Goal: Register for event/course

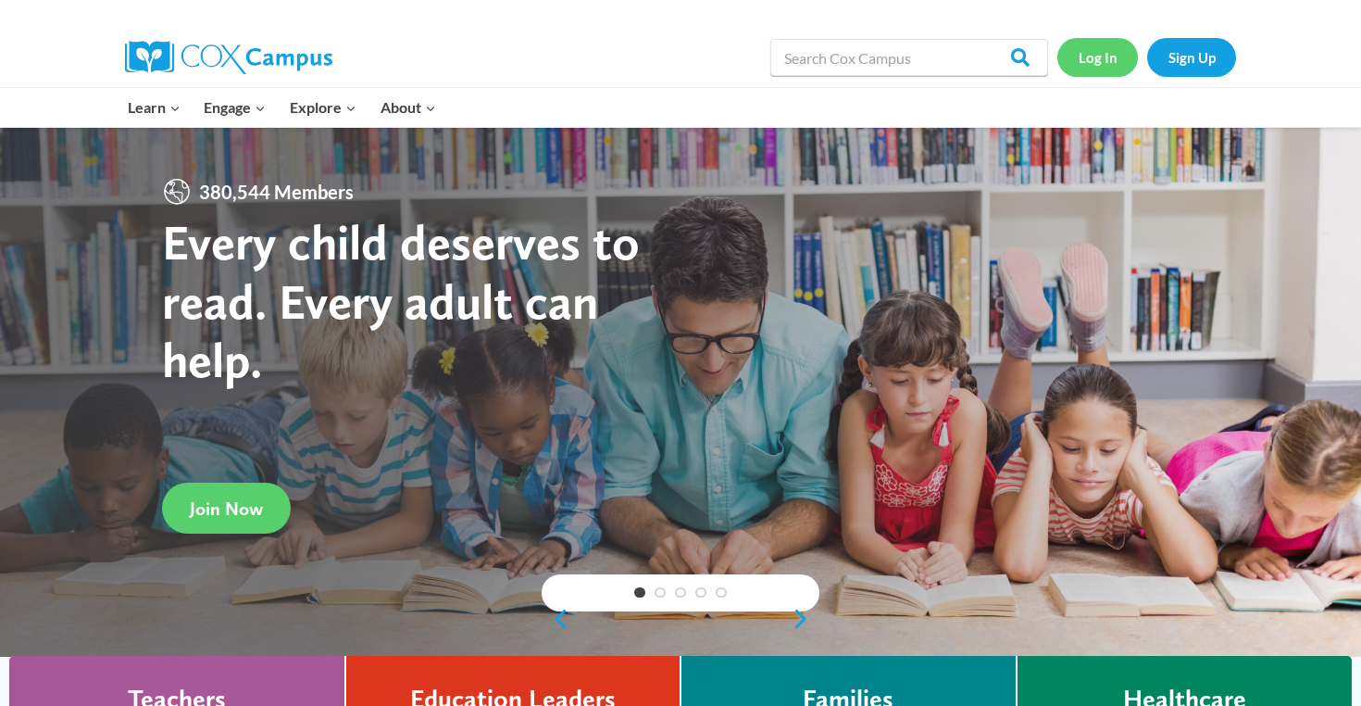
click at [1096, 49] on link "Log In" at bounding box center [1098, 57] width 81 height 38
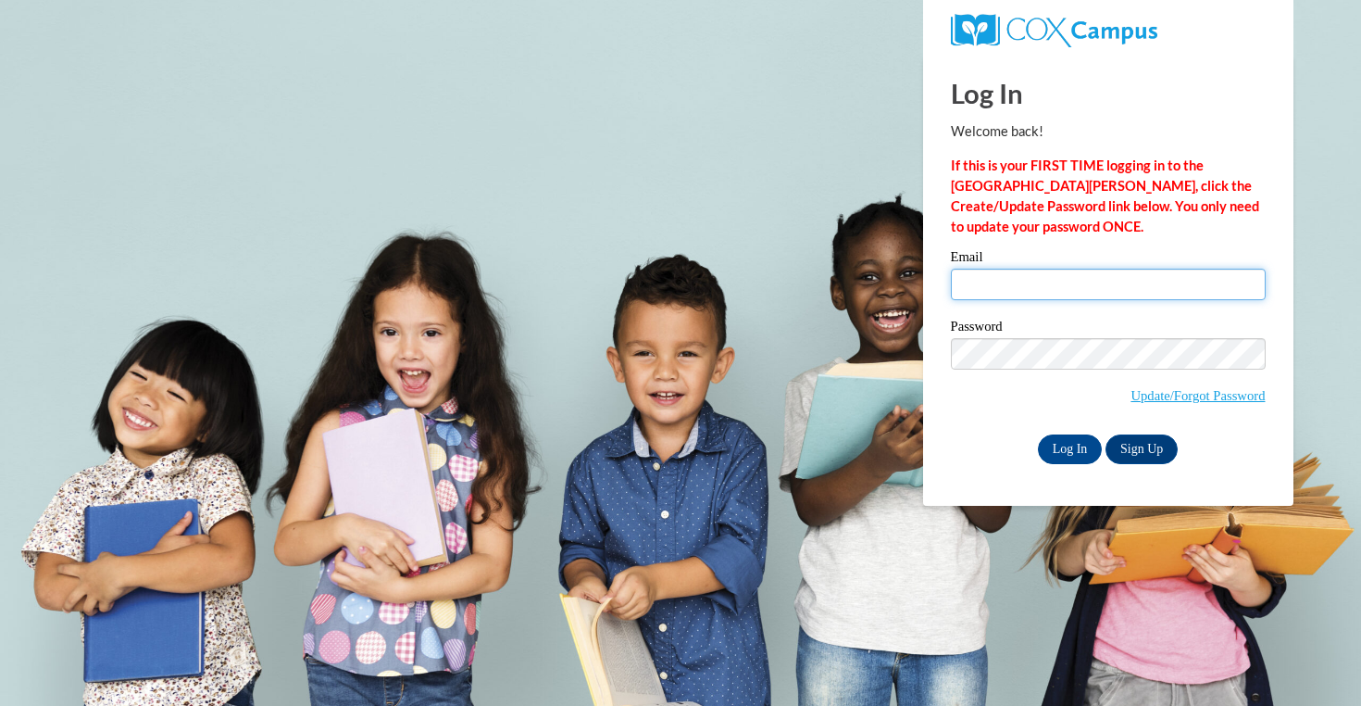
click at [1071, 282] on input "Email" at bounding box center [1108, 284] width 315 height 31
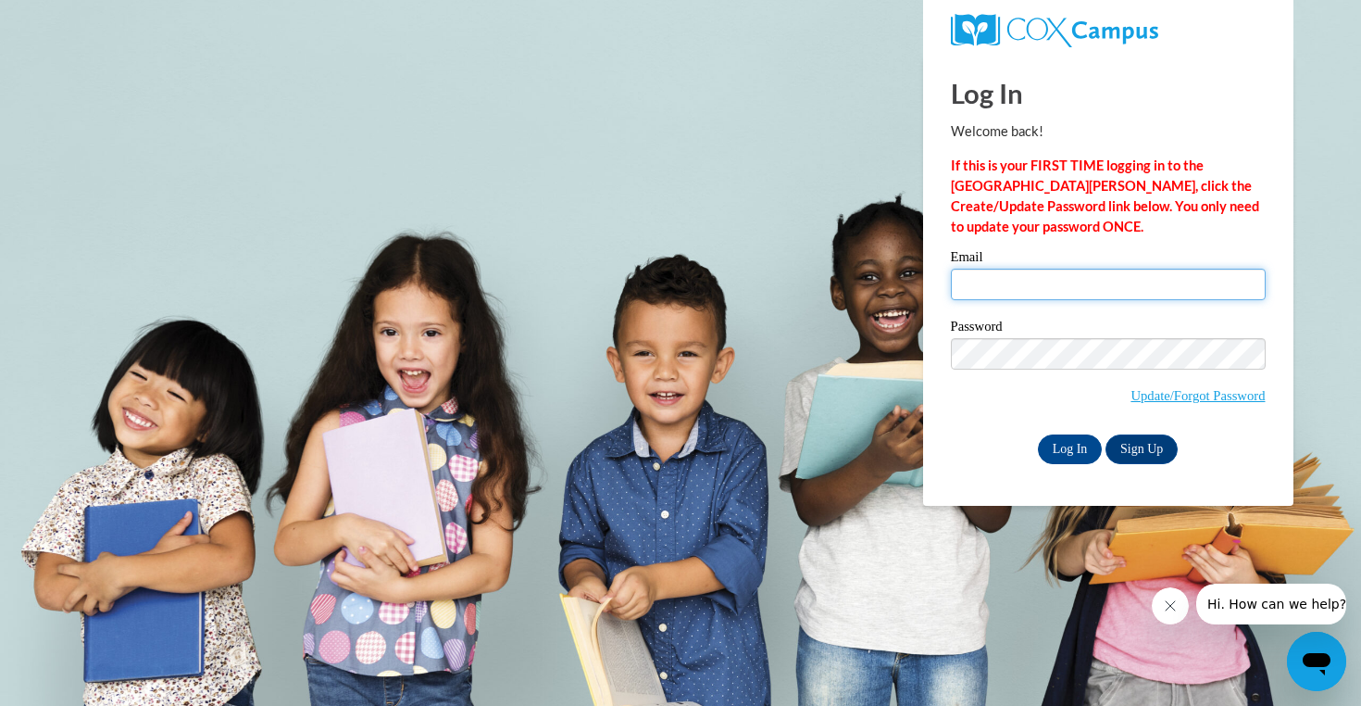
type input "aebusalacc@waukesha.k12.wi.us"
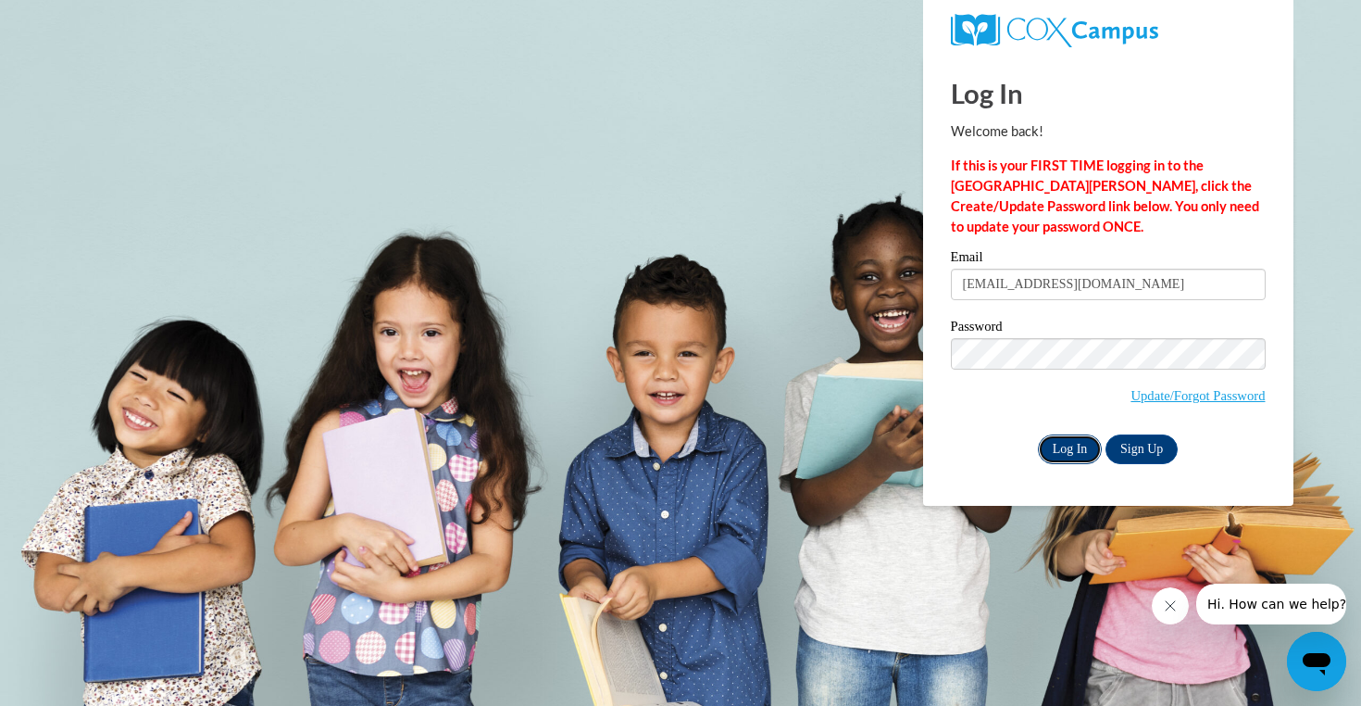
click at [1075, 445] on input "Log In" at bounding box center [1070, 449] width 65 height 30
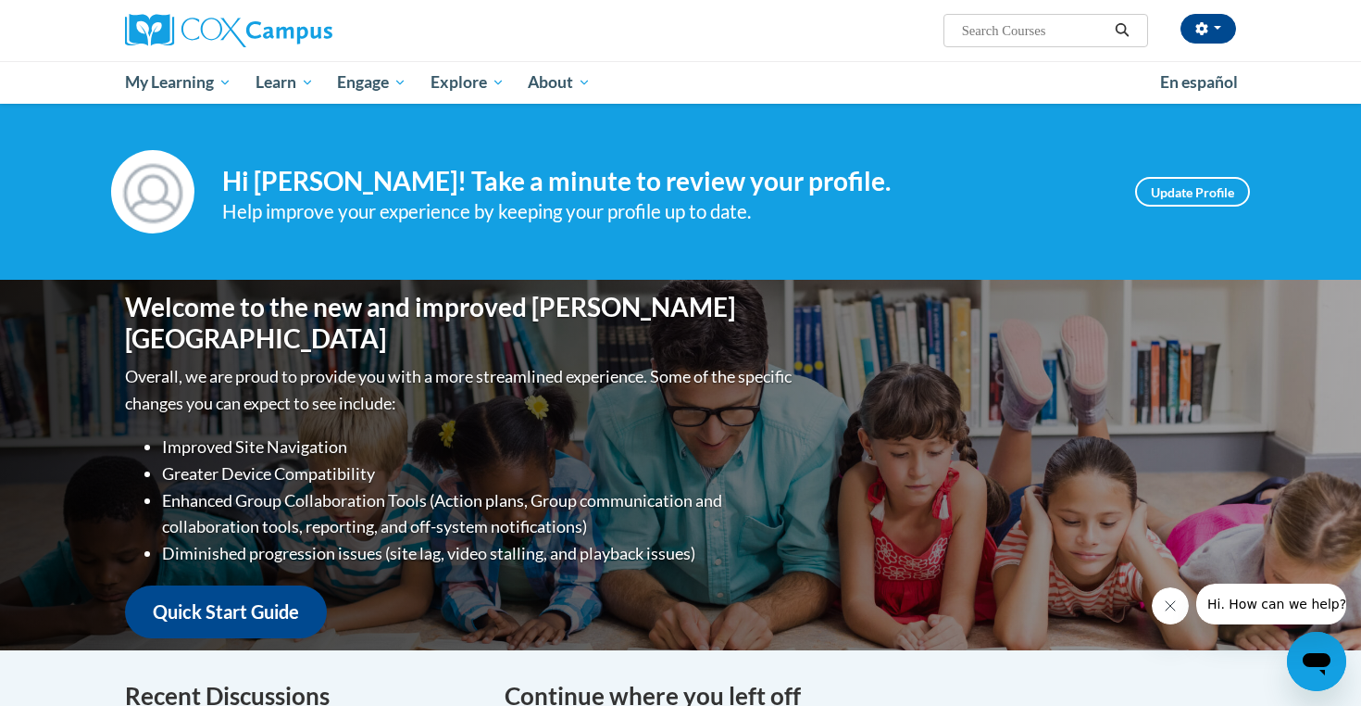
click at [1038, 30] on input "Search..." at bounding box center [1034, 30] width 148 height 22
type input "oral language is the foundation"
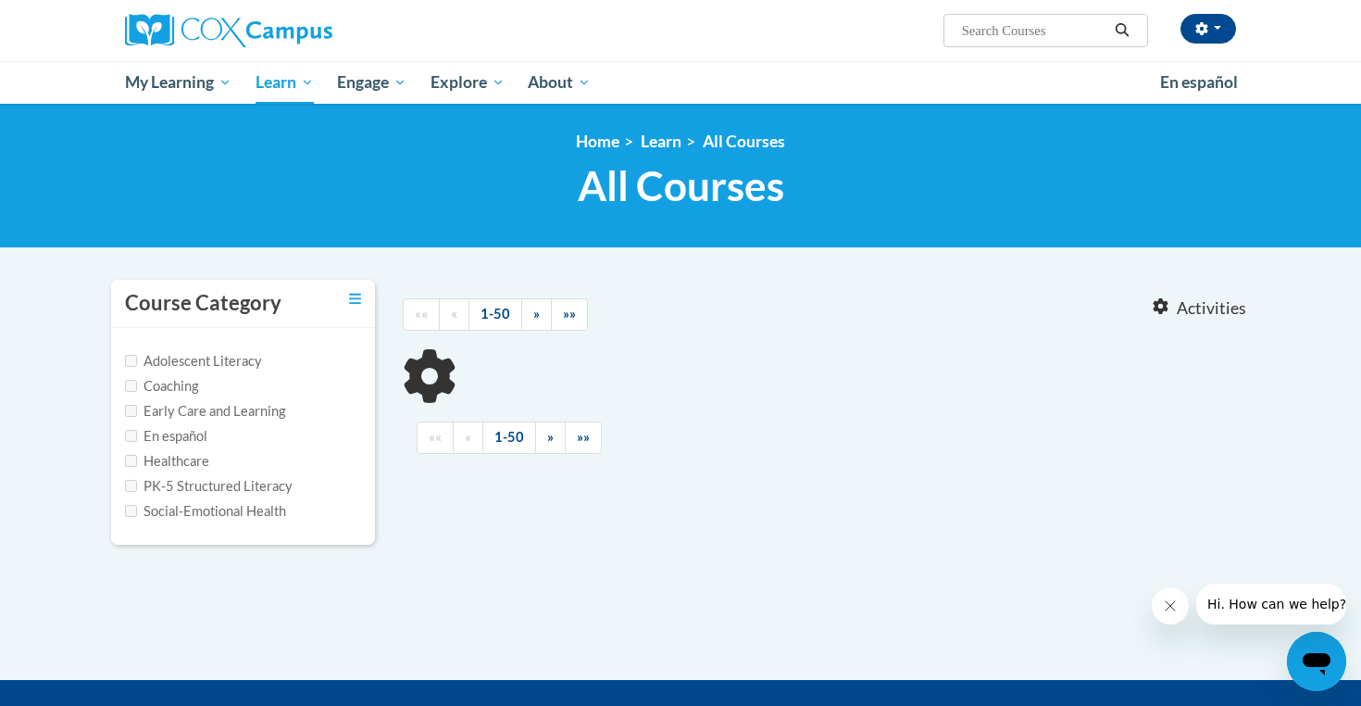
type input "oral language is the foundation"
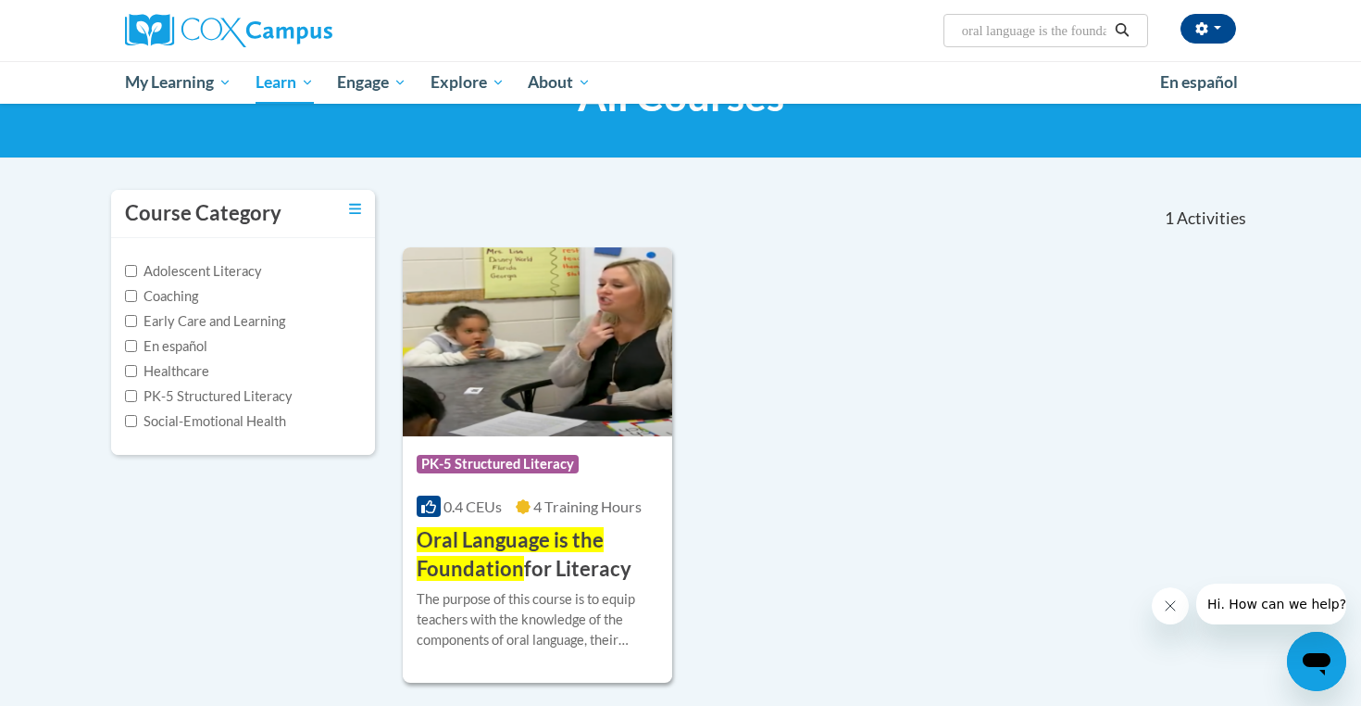
scroll to position [144, 0]
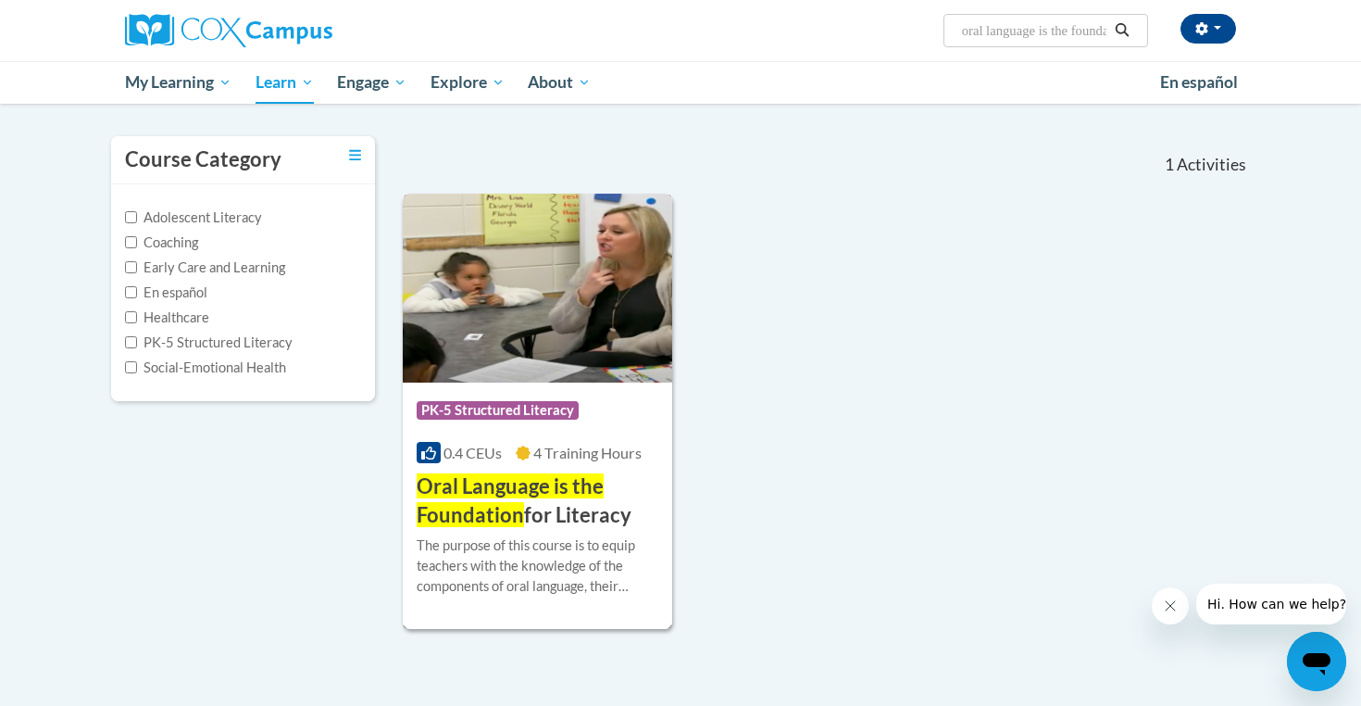
click at [551, 310] on img at bounding box center [537, 288] width 269 height 189
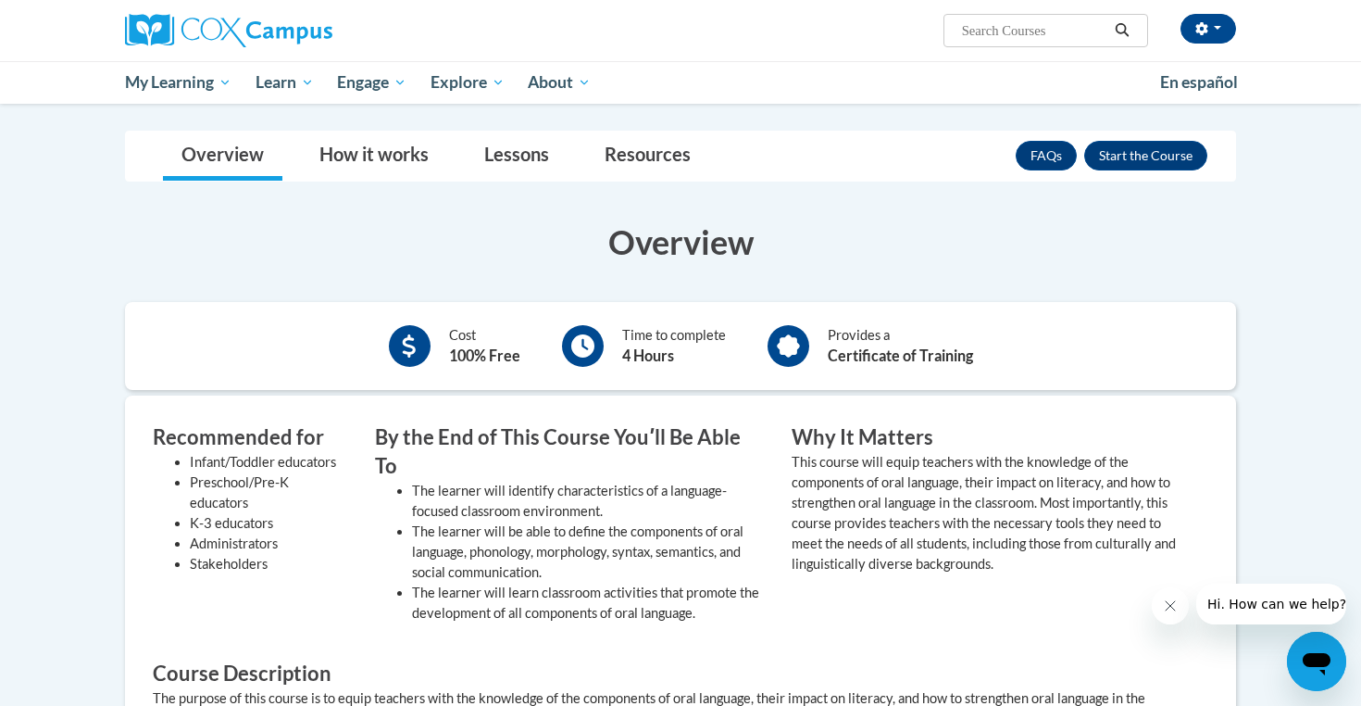
scroll to position [305, 0]
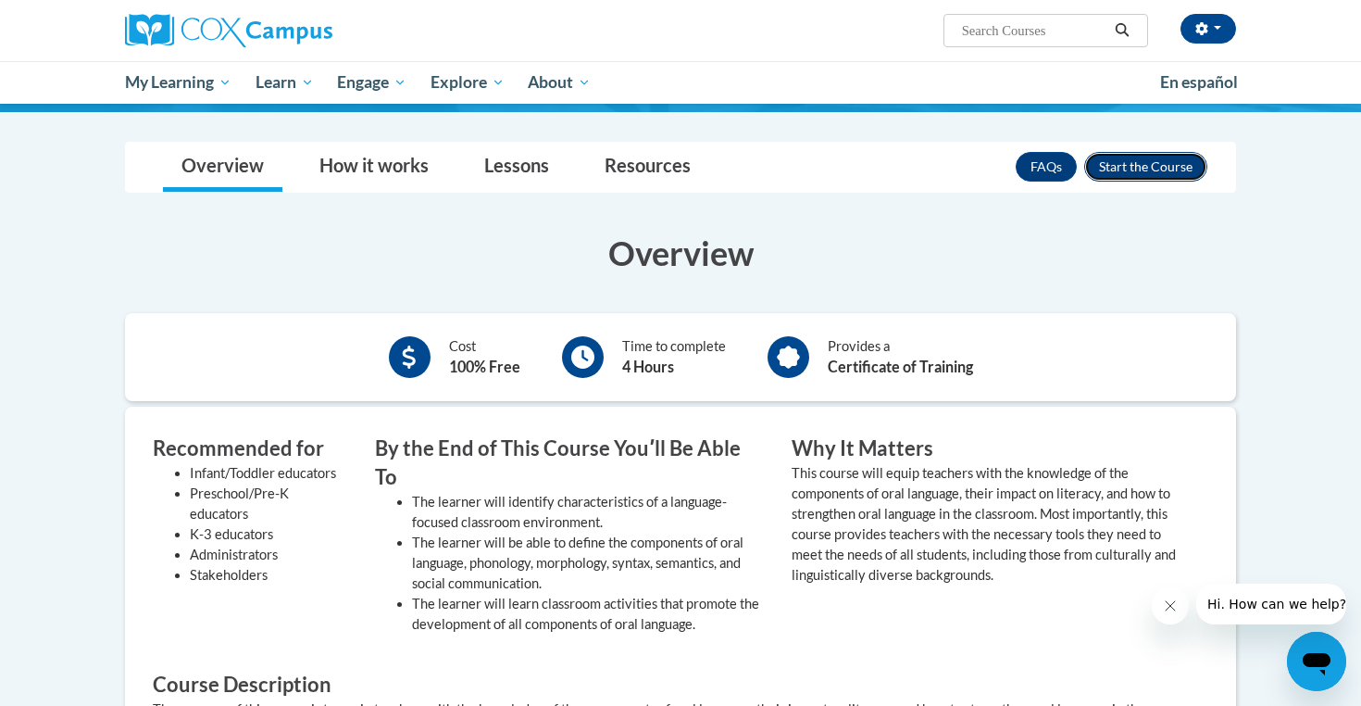
click at [1140, 173] on button "Enroll" at bounding box center [1145, 167] width 123 height 30
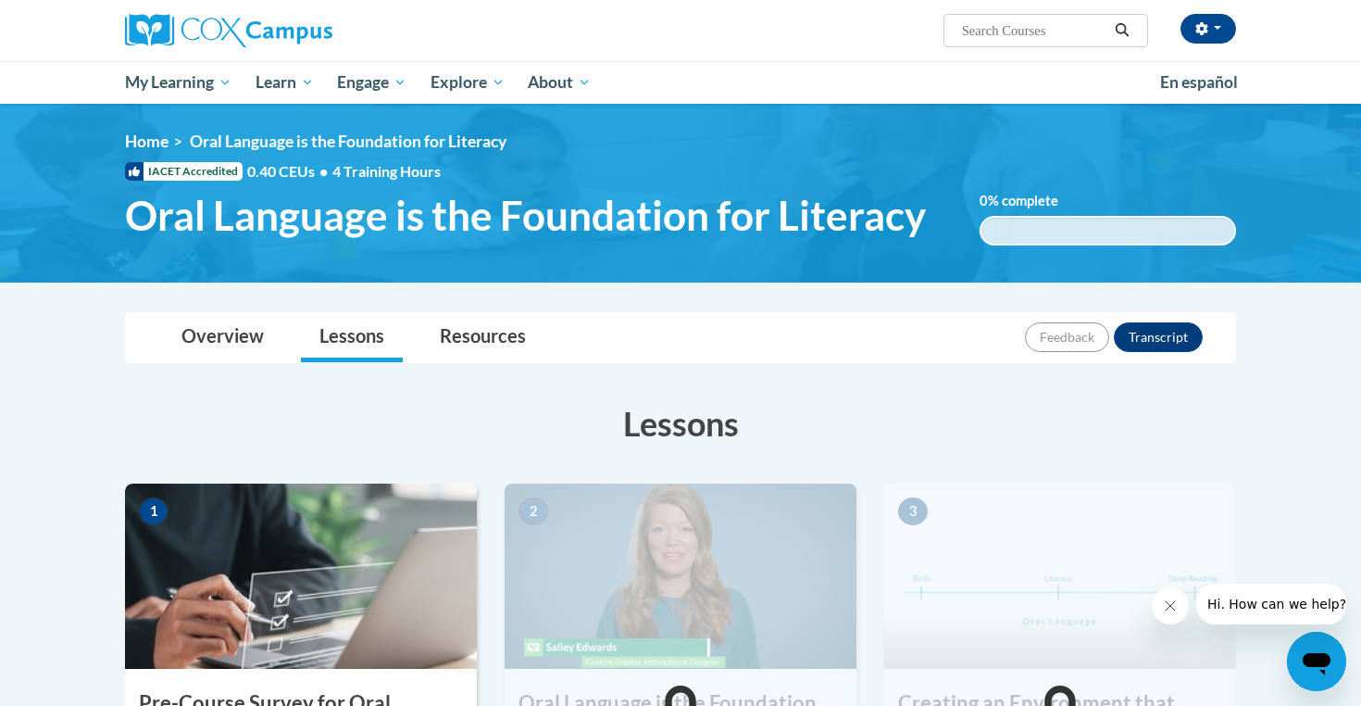
click at [1022, 43] on span "Search Search..." at bounding box center [1046, 30] width 205 height 33
click at [1019, 33] on input "Search..." at bounding box center [1034, 30] width 148 height 22
type input "reading comprehension"
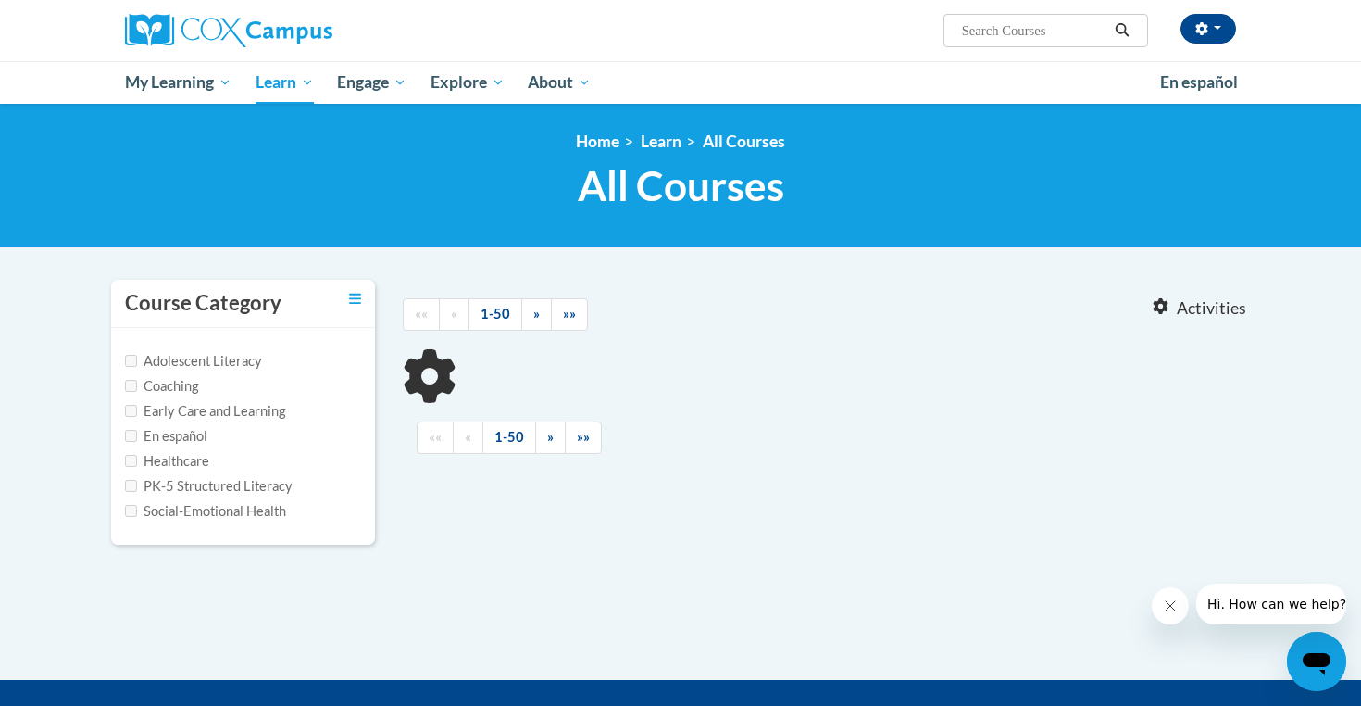
type input "reading comprehension"
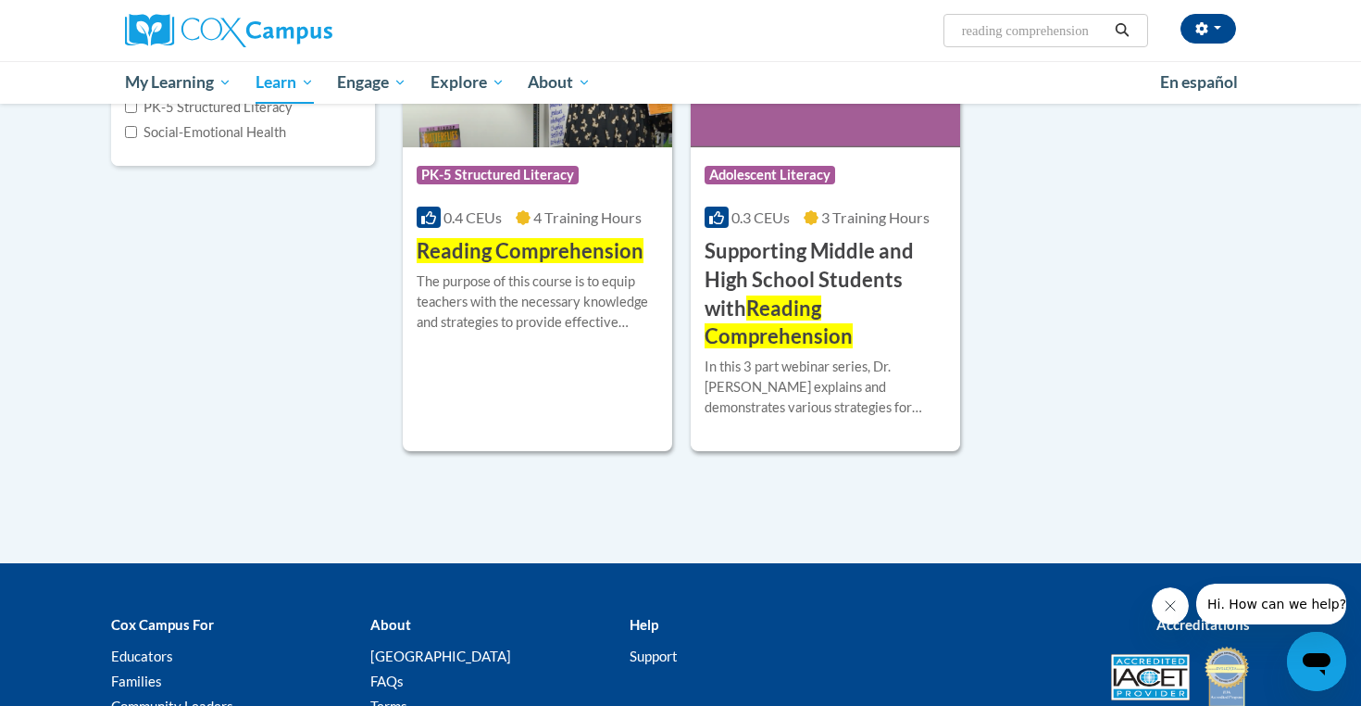
scroll to position [245, 0]
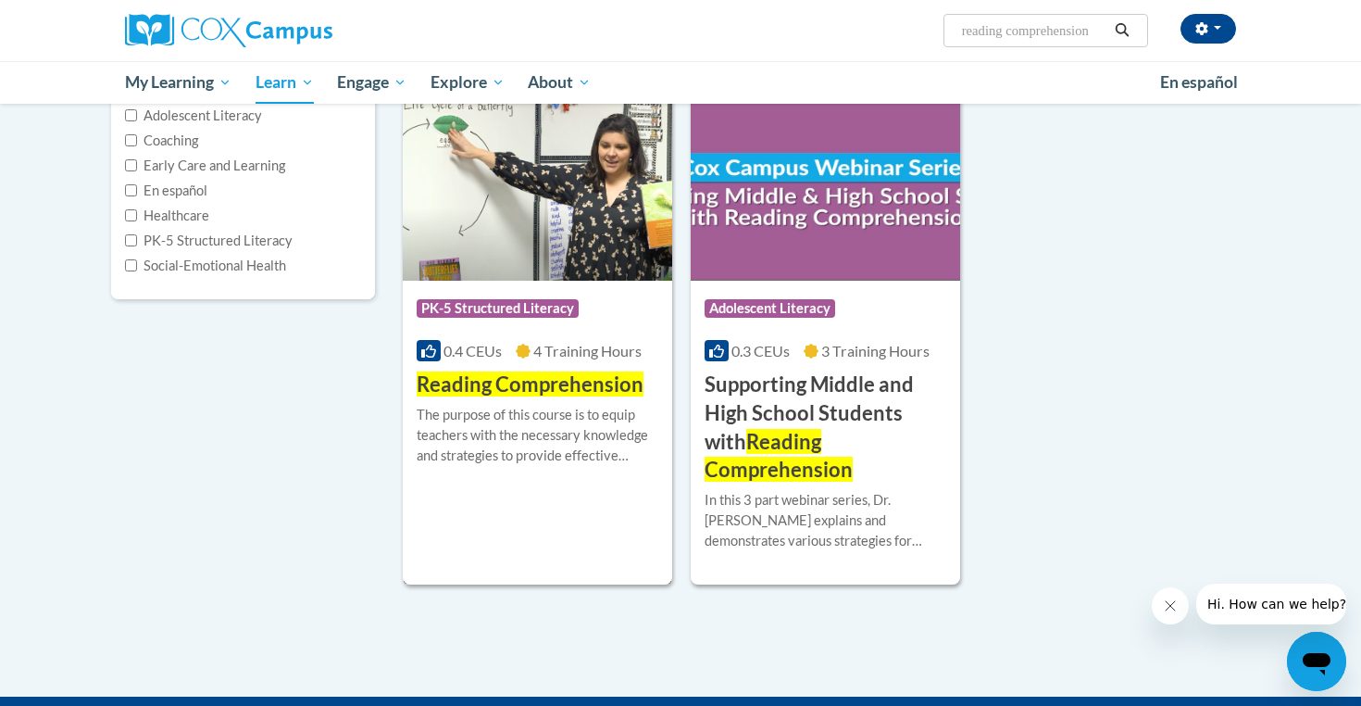
click at [500, 221] on img at bounding box center [537, 186] width 269 height 189
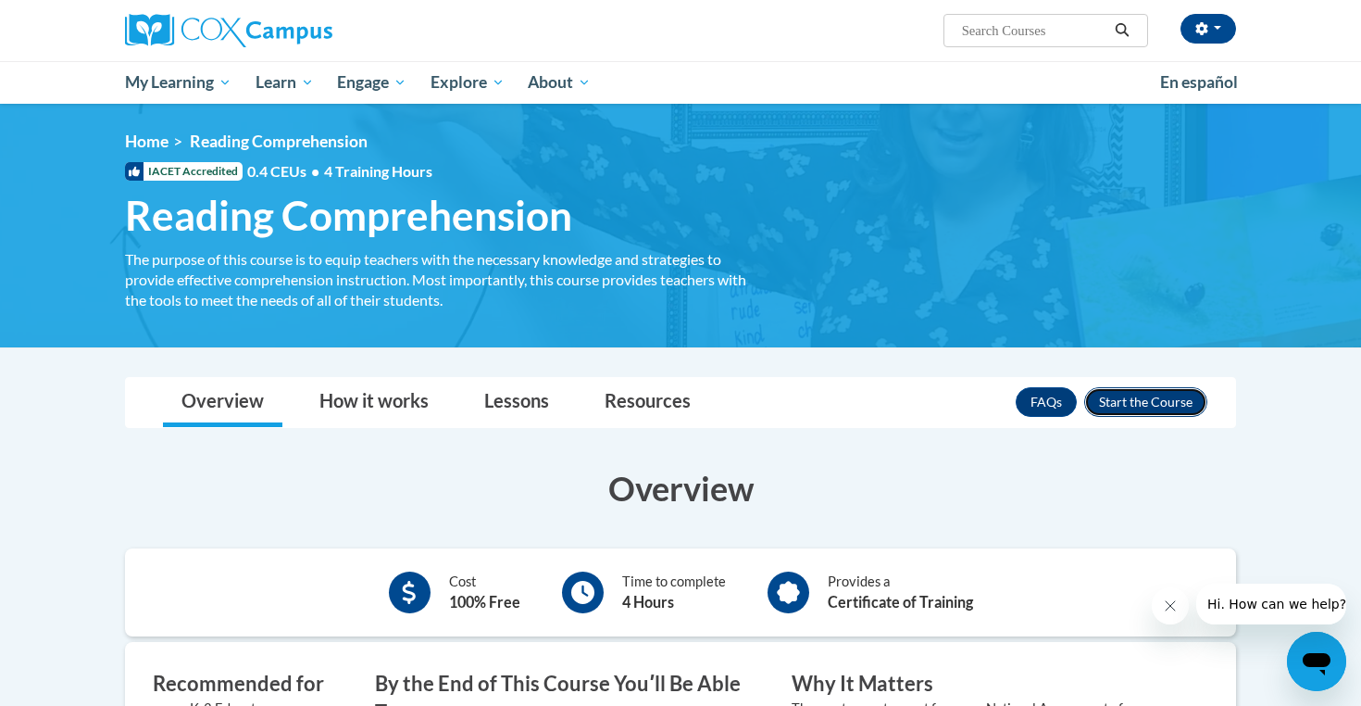
click at [1146, 408] on button "Enroll" at bounding box center [1145, 402] width 123 height 30
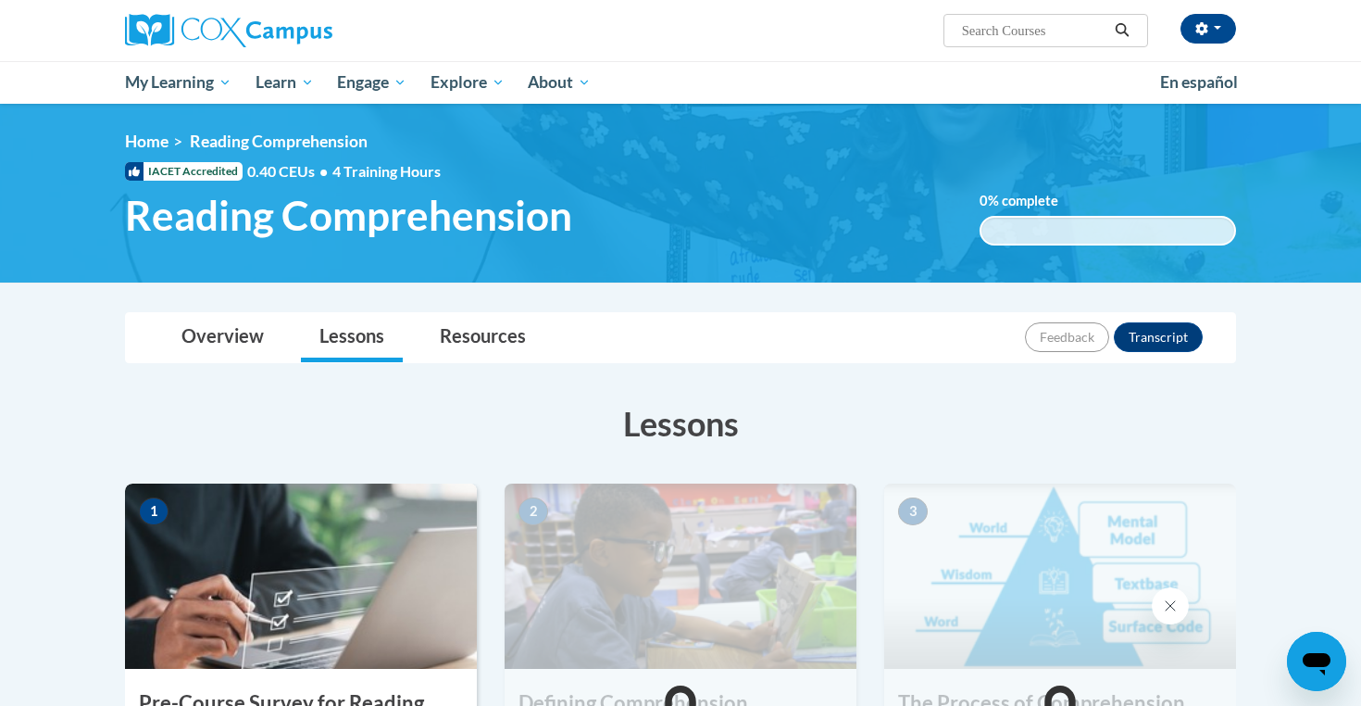
click at [1015, 41] on input "Search..." at bounding box center [1034, 30] width 148 height 22
type input "data driven instruction"
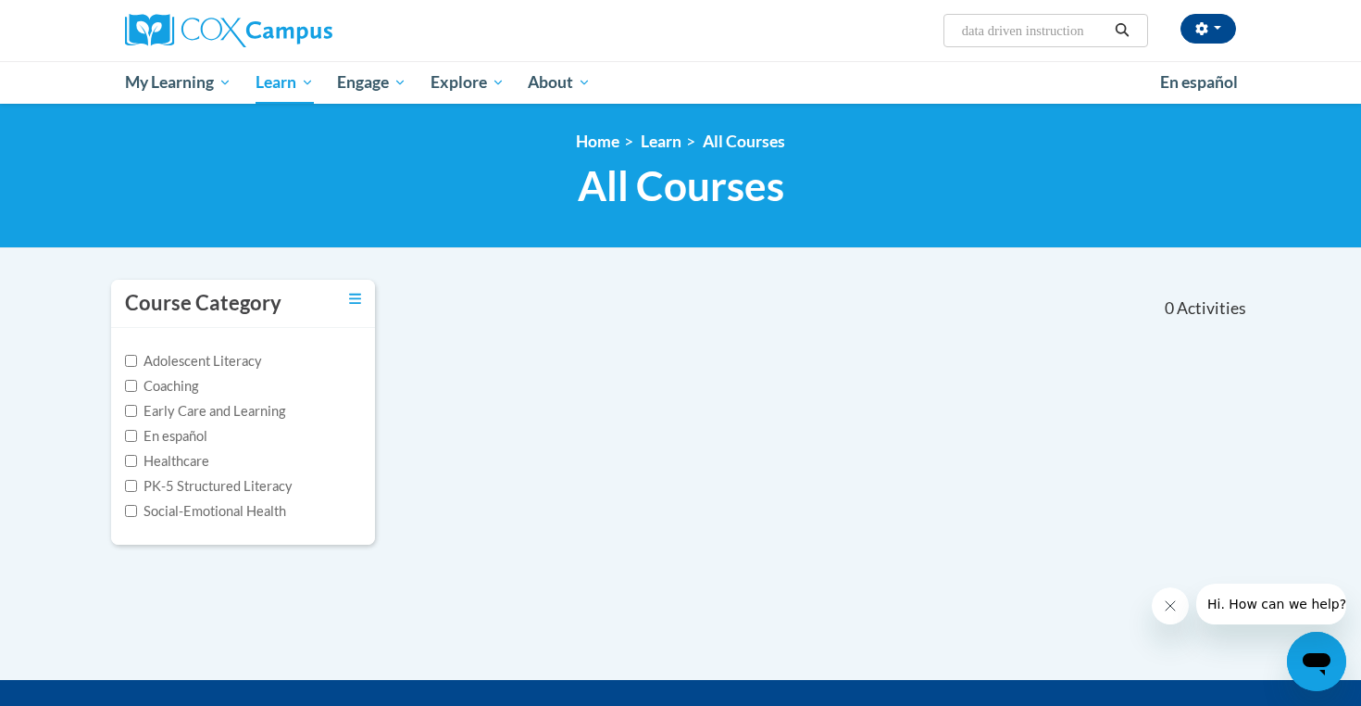
click at [992, 39] on input "data driven instruction" at bounding box center [1034, 30] width 148 height 22
type input "data-driven instruction"
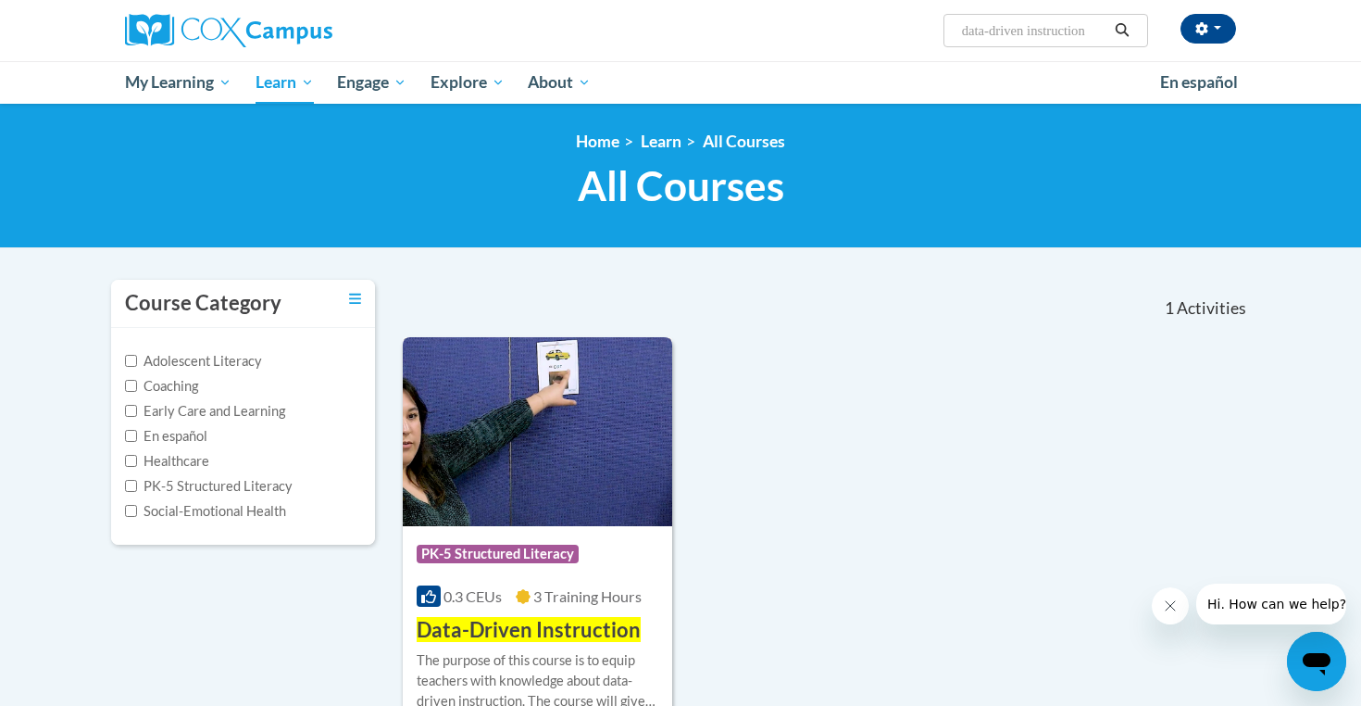
click at [583, 457] on img at bounding box center [537, 431] width 269 height 189
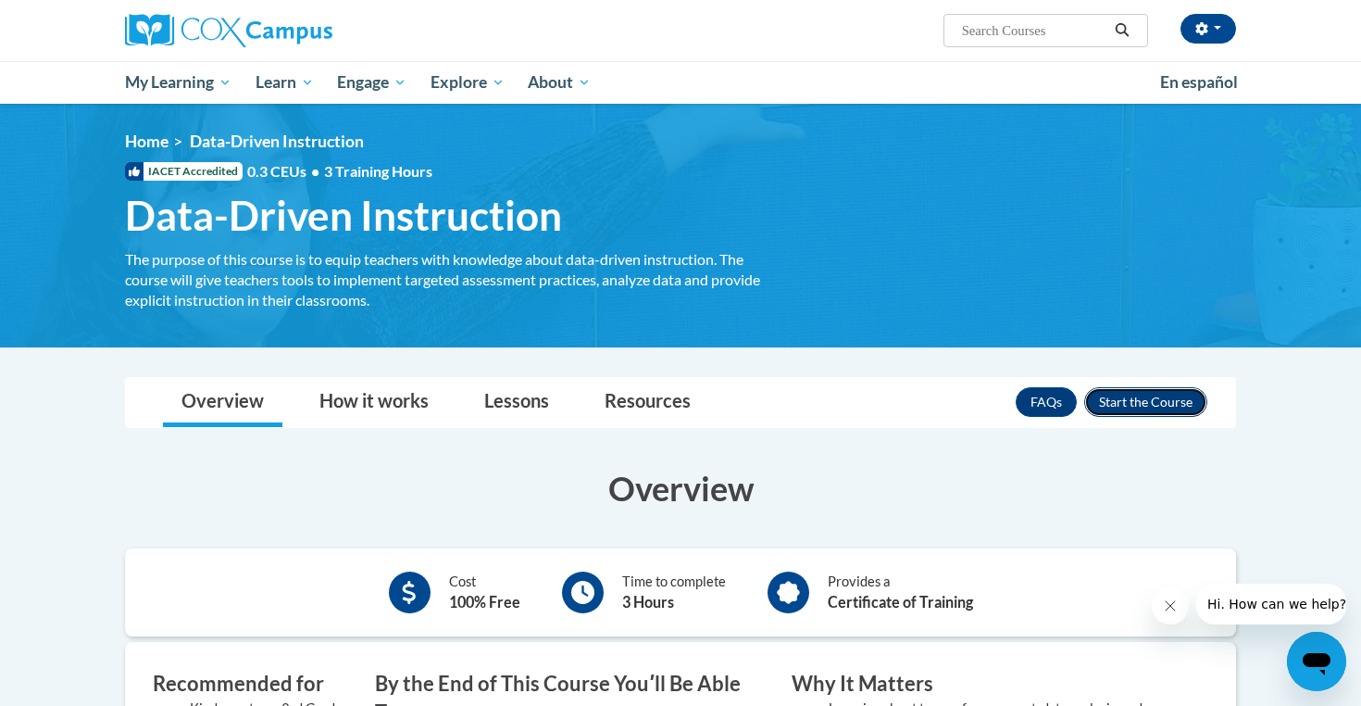
click at [1141, 397] on button "Enroll" at bounding box center [1145, 402] width 123 height 30
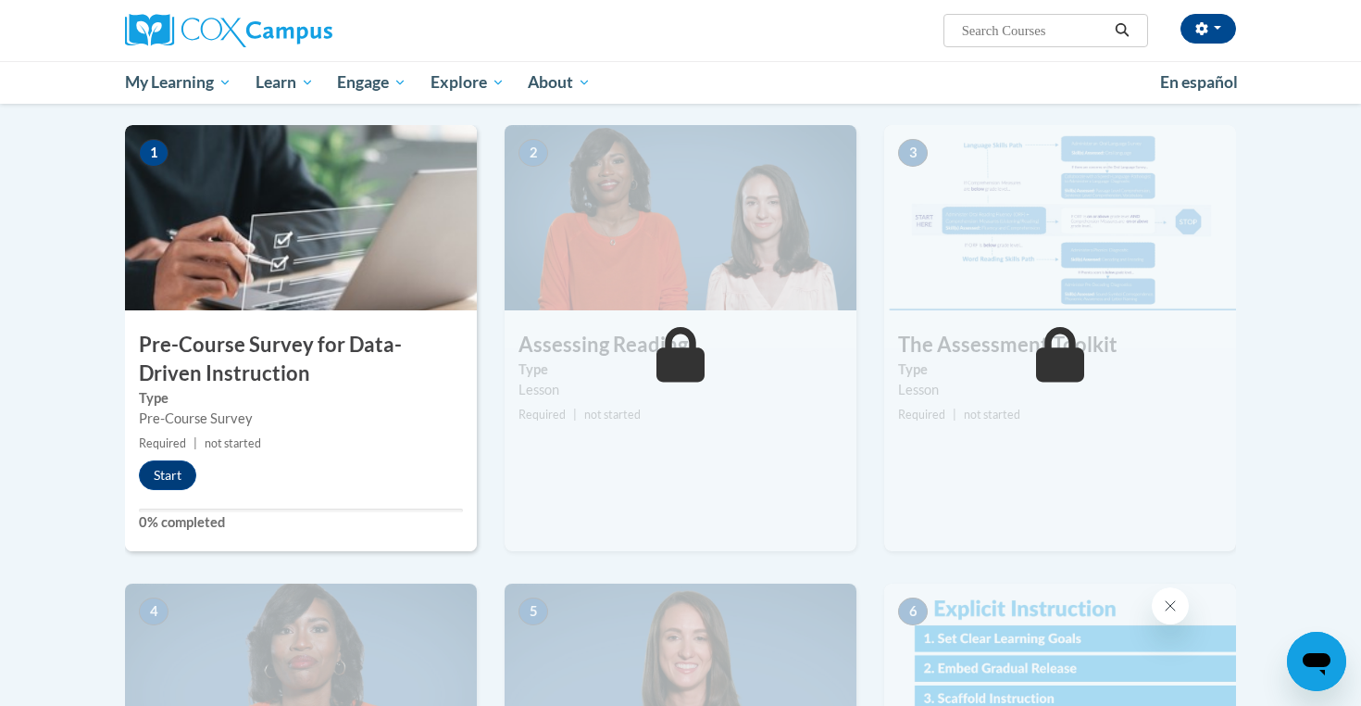
scroll to position [346, 0]
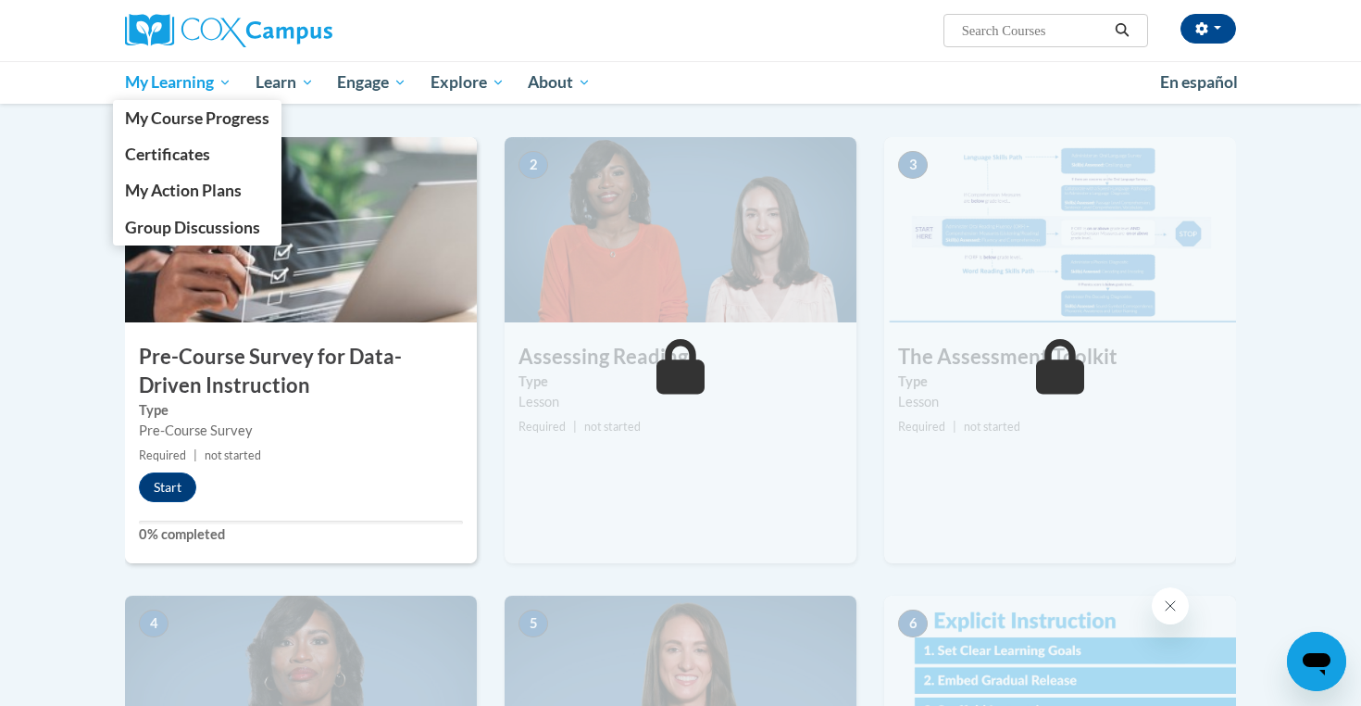
click at [172, 87] on span "My Learning" at bounding box center [178, 82] width 106 height 22
click at [184, 124] on span "My Course Progress" at bounding box center [197, 117] width 144 height 19
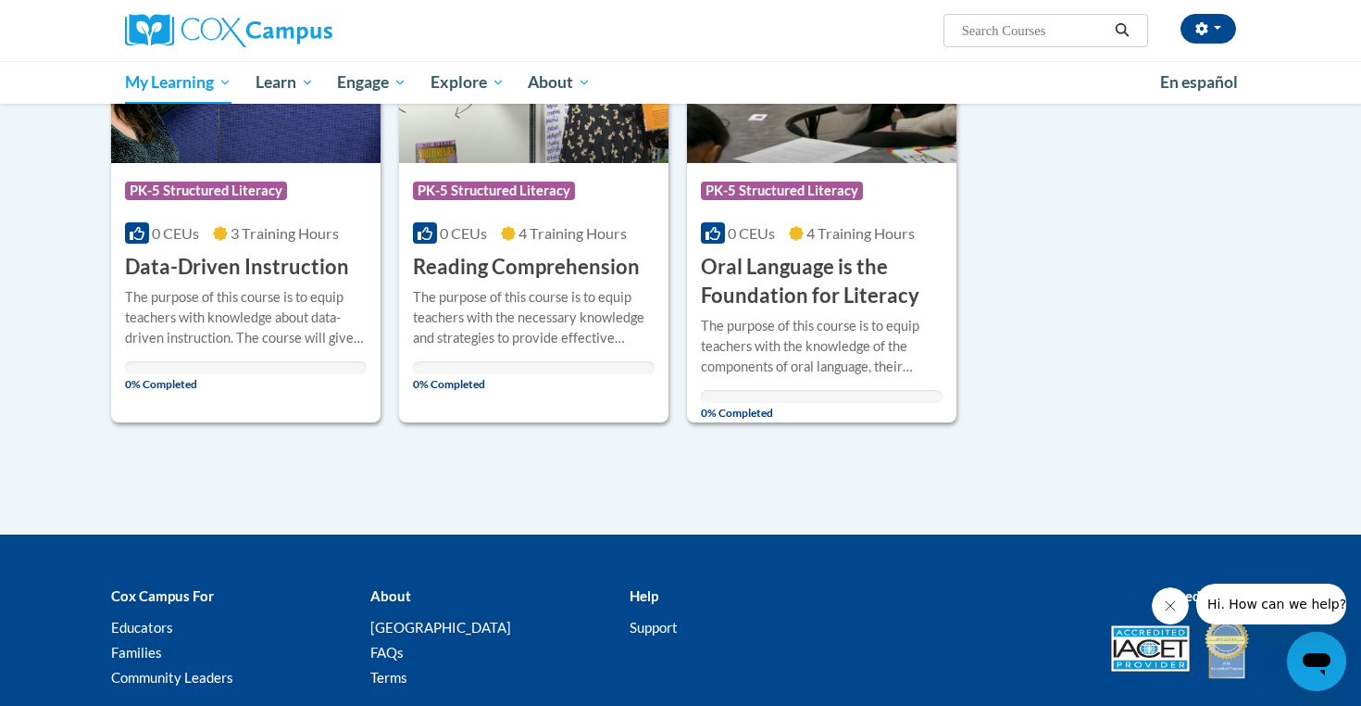
scroll to position [338, 0]
